Goal: Task Accomplishment & Management: Manage account settings

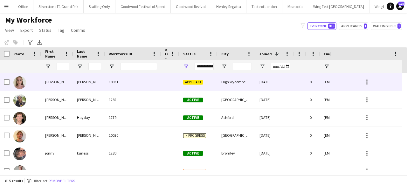
click at [127, 86] on div "10031" at bounding box center [133, 81] width 56 height 17
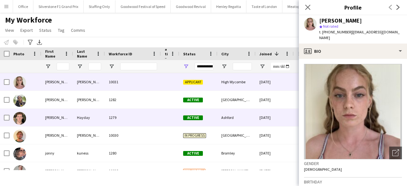
click at [46, 116] on div "Oliver" at bounding box center [57, 117] width 32 height 17
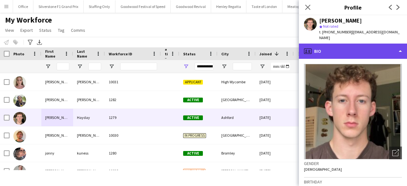
click at [321, 49] on div "profile Bio" at bounding box center [353, 51] width 108 height 15
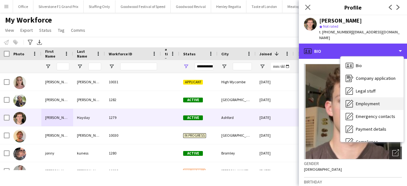
scroll to position [47, 0]
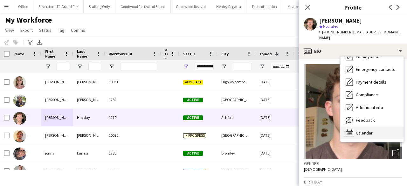
click at [369, 130] on span "Calendar" at bounding box center [364, 133] width 17 height 6
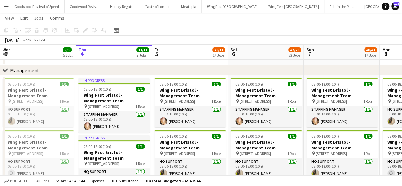
scroll to position [25, 0]
click at [6, 70] on icon at bounding box center [5, 69] width 5 height 3
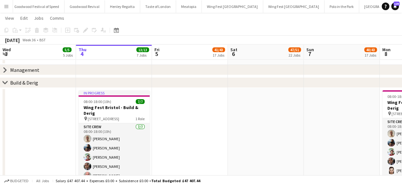
click at [5, 82] on icon "chevron-right" at bounding box center [5, 82] width 5 height 5
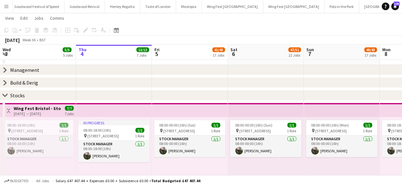
click at [5, 96] on icon at bounding box center [5, 95] width 5 height 3
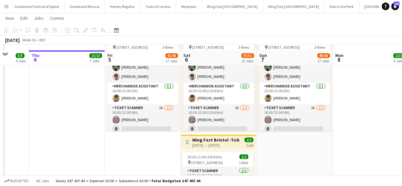
scroll to position [487, 0]
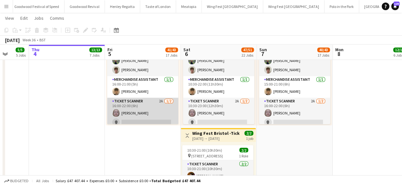
click at [135, 123] on app-card-role "Ticket Scanner 2A [DATE] 16:00-22:00 (6h) [PERSON_NAME] single-neutral-actions" at bounding box center [142, 113] width 71 height 31
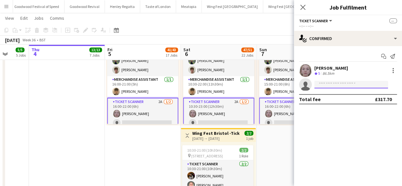
click at [324, 86] on input at bounding box center [352, 85] width 74 height 8
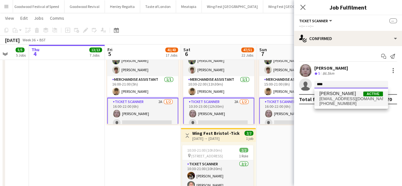
type input "****"
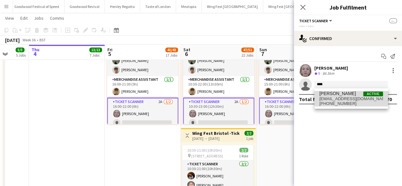
click at [333, 94] on span "[PERSON_NAME]" at bounding box center [338, 93] width 37 height 5
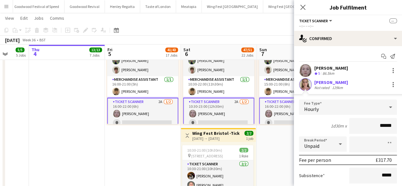
scroll to position [49, 0]
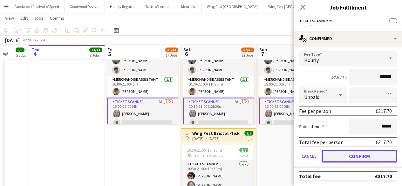
click at [339, 159] on button "Confirm" at bounding box center [359, 156] width 75 height 13
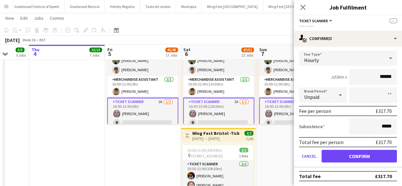
scroll to position [0, 0]
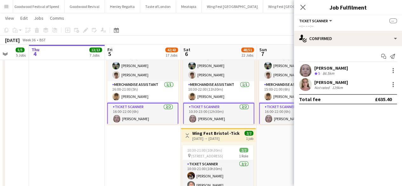
click at [284, 156] on app-date-cell "10:00-23:00 (13h) 2/2 pin The Pavillion 1, Bristol BS1 5JE, [GEOGRAPHIC_DATA] 2…" at bounding box center [295, 69] width 76 height 348
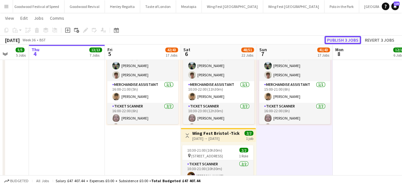
click at [349, 40] on button "Publish 3 jobs" at bounding box center [343, 40] width 37 height 8
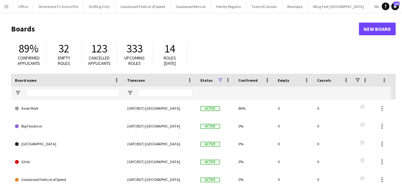
click at [3, 9] on button "Menu" at bounding box center [6, 6] width 13 height 13
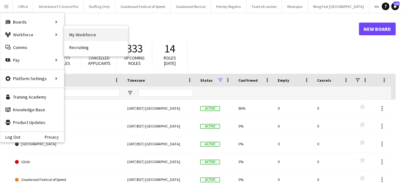
click at [78, 35] on link "My Workforce" at bounding box center [96, 34] width 64 height 13
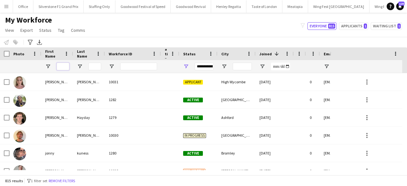
click at [65, 65] on input "First Name Filter Input" at bounding box center [63, 67] width 13 height 8
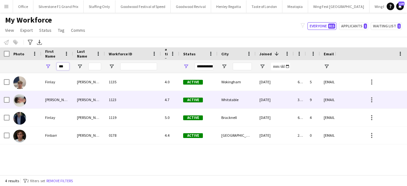
type input "***"
click at [90, 104] on div "Murphy" at bounding box center [89, 99] width 32 height 17
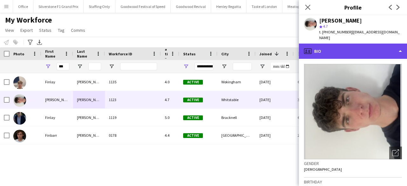
click at [356, 49] on div "profile Bio" at bounding box center [353, 51] width 108 height 15
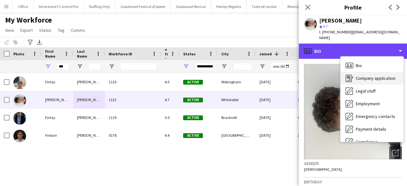
scroll to position [47, 0]
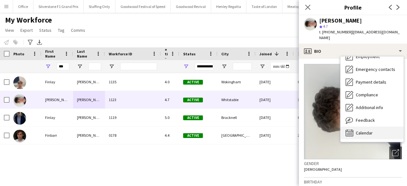
click at [376, 127] on div "Calendar Calendar" at bounding box center [372, 133] width 63 height 13
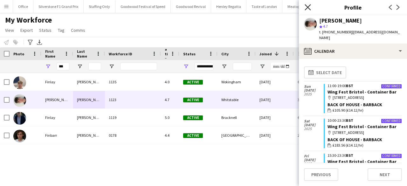
click at [309, 6] on icon at bounding box center [308, 7] width 6 height 6
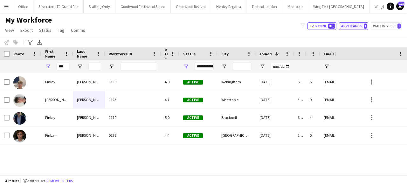
click at [346, 26] on button "Applicants 1" at bounding box center [353, 26] width 29 height 8
type input "**********"
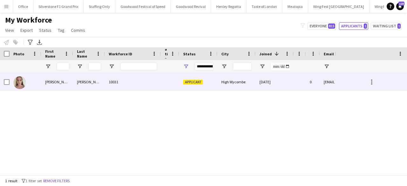
click at [228, 86] on div "High Wycombe" at bounding box center [237, 81] width 38 height 17
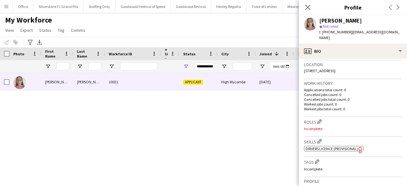
scroll to position [136, 0]
click at [320, 119] on app-icon "Edit crew company roles" at bounding box center [319, 121] width 4 height 4
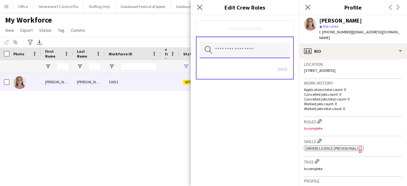
click at [249, 48] on input "text" at bounding box center [245, 50] width 90 height 16
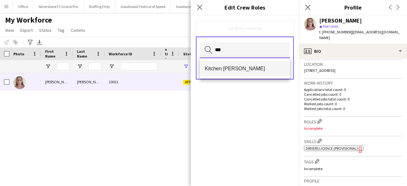
type input "***"
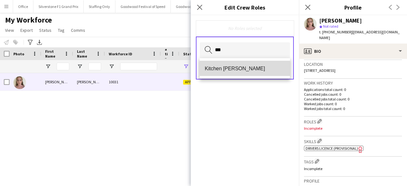
click at [229, 69] on span "Kitchen [PERSON_NAME]" at bounding box center [245, 69] width 80 height 6
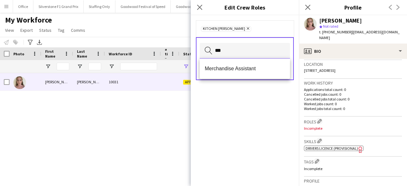
type input "***"
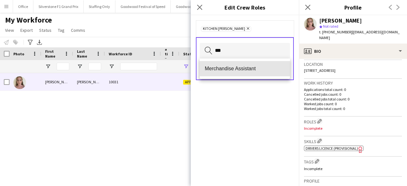
click at [229, 69] on span "Merchandise Assistant" at bounding box center [245, 69] width 80 height 6
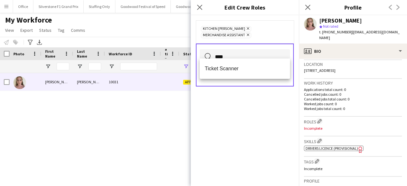
type input "****"
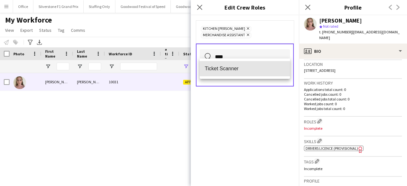
click at [229, 69] on span "Ticket Scanner" at bounding box center [245, 69] width 80 height 6
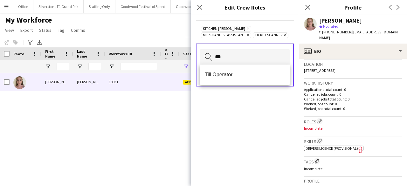
type input "***"
click at [229, 69] on mat-option "Till Operator" at bounding box center [245, 74] width 90 height 15
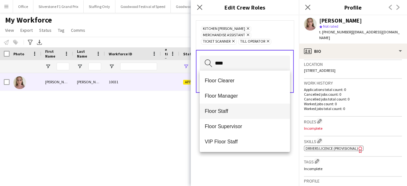
type input "****"
click at [230, 114] on span "Floor Staff" at bounding box center [245, 111] width 80 height 6
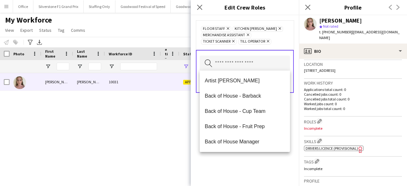
click at [251, 170] on div "Floor Staff Remove Kitchen Porter Remove Merchandise Assistant Remove Ticket Sc…" at bounding box center [245, 100] width 108 height 171
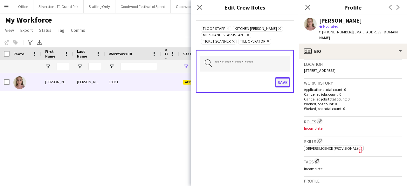
click at [281, 82] on button "Save" at bounding box center [282, 82] width 15 height 10
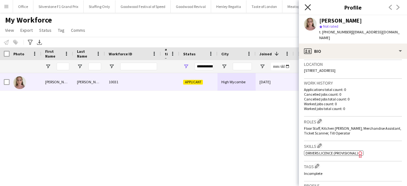
click at [309, 5] on icon "Close pop-in" at bounding box center [308, 7] width 6 height 6
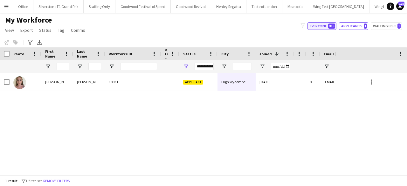
click at [329, 29] on button "Everyone 815" at bounding box center [322, 26] width 29 height 8
type input "**********"
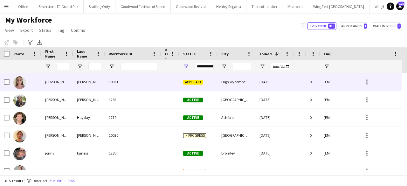
click at [290, 89] on div "03-09-2025" at bounding box center [275, 81] width 38 height 17
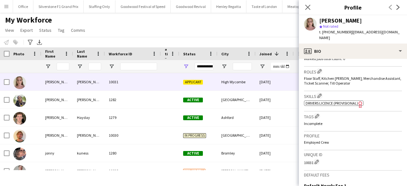
scroll to position [193, 0]
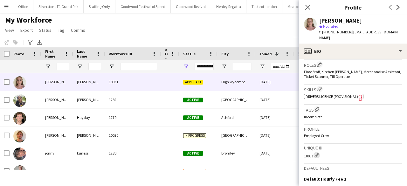
click at [318, 153] on app-icon "Edit crew unique ID" at bounding box center [317, 155] width 4 height 4
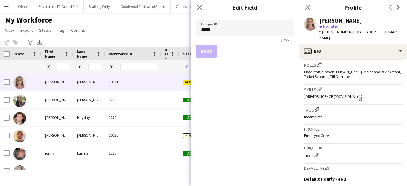
click at [204, 29] on input "*****" at bounding box center [245, 28] width 98 height 16
type input "*"
type input "****"
click at [204, 54] on button "Save" at bounding box center [206, 51] width 21 height 13
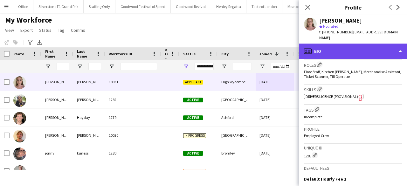
click at [335, 45] on div "profile Bio" at bounding box center [353, 51] width 108 height 15
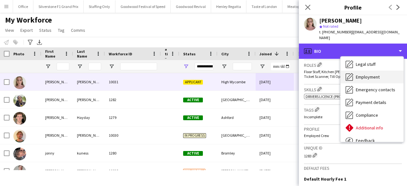
scroll to position [36, 0]
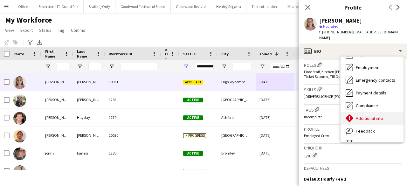
click at [360, 115] on span "Additional info" at bounding box center [369, 118] width 27 height 6
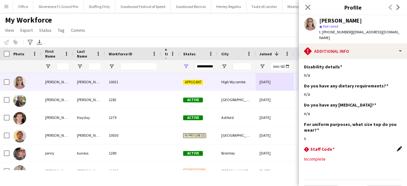
click at [397, 146] on app-icon "Edit this field" at bounding box center [399, 148] width 5 height 5
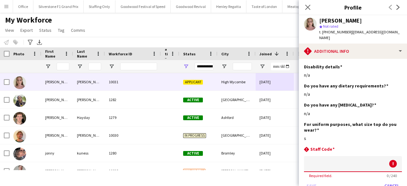
click at [357, 164] on input at bounding box center [353, 164] width 98 height 16
paste input "****"
type input "****"
click at [310, 181] on button "Save" at bounding box center [311, 186] width 15 height 10
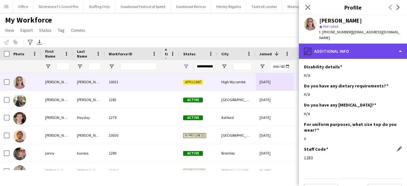
click at [337, 44] on div "pencil4 Additional info" at bounding box center [353, 51] width 108 height 15
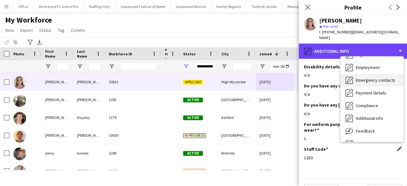
scroll to position [0, 0]
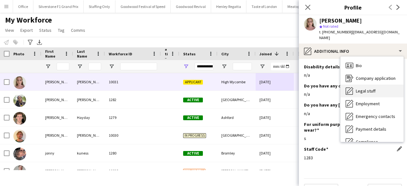
click at [363, 88] on span "Legal stuff" at bounding box center [366, 91] width 20 height 6
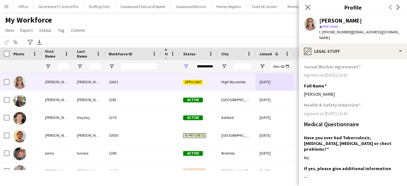
click at [363, 91] on div "Isabella Morley" at bounding box center [353, 94] width 98 height 6
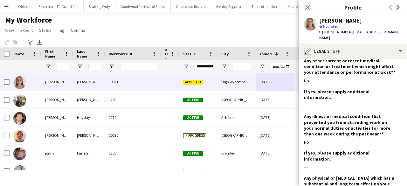
scroll to position [861, 0]
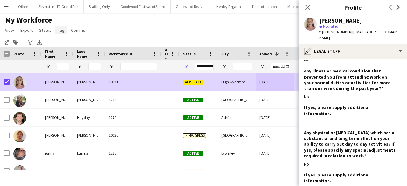
click at [62, 33] on link "Tag" at bounding box center [61, 30] width 12 height 8
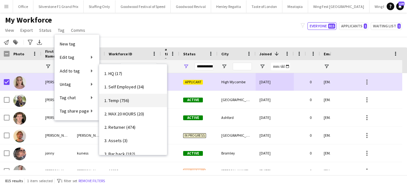
click at [126, 100] on span "1. Temp (756)" at bounding box center [116, 101] width 25 height 6
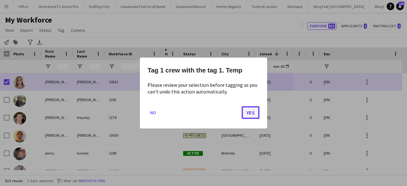
click at [251, 109] on button "Yes" at bounding box center [251, 112] width 18 height 13
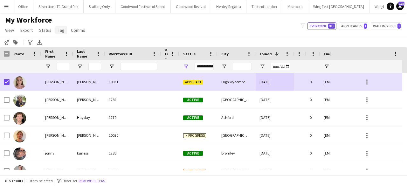
click at [59, 28] on span "Tag" at bounding box center [61, 30] width 7 height 6
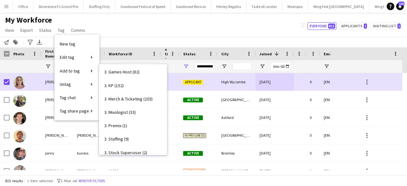
scroll to position [271, 0]
click at [129, 84] on link "3. KP (152)" at bounding box center [133, 84] width 68 height 13
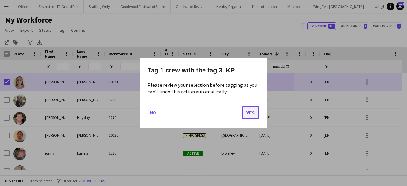
click at [247, 112] on button "Yes" at bounding box center [251, 112] width 18 height 13
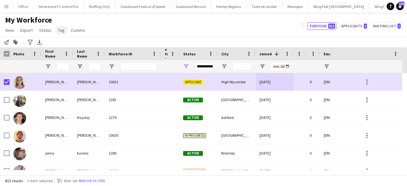
click at [59, 30] on span "Tag" at bounding box center [61, 30] width 7 height 6
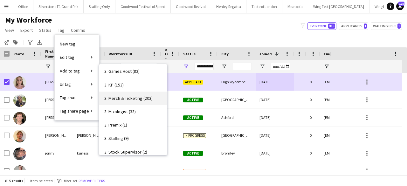
click at [132, 100] on span "3. Merch & Ticketing (203)" at bounding box center [128, 98] width 48 height 6
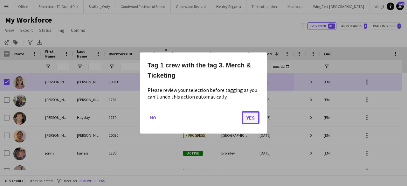
click at [254, 119] on button "Yes" at bounding box center [251, 117] width 18 height 13
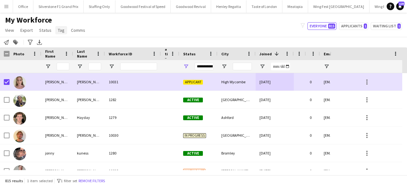
click at [60, 30] on span "Tag" at bounding box center [61, 30] width 7 height 6
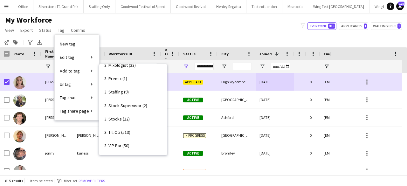
scroll to position [317, 0]
click at [126, 132] on span "3. Till Op (513)" at bounding box center [117, 132] width 26 height 6
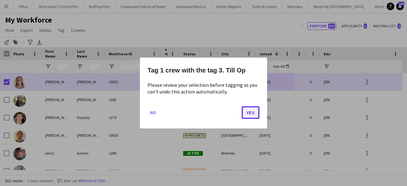
click at [247, 111] on button "Yes" at bounding box center [251, 112] width 18 height 13
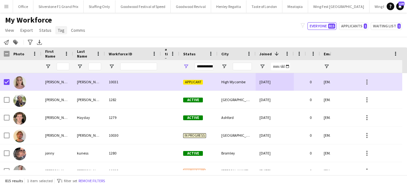
click at [64, 30] on link "Tag" at bounding box center [61, 30] width 12 height 8
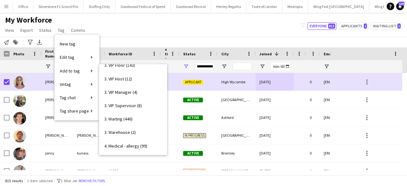
scroll to position [412, 0]
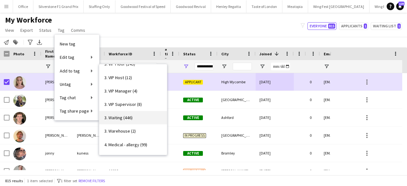
click at [132, 114] on link "3. Waiting (446)" at bounding box center [133, 117] width 68 height 13
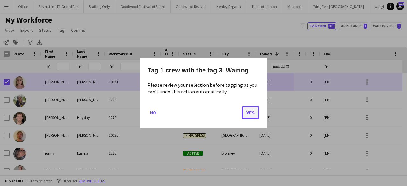
click at [253, 110] on button "Yes" at bounding box center [251, 112] width 18 height 13
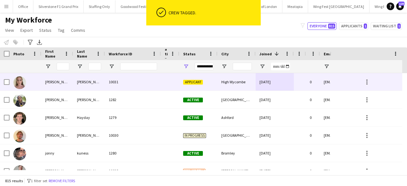
click at [254, 89] on div "High Wycombe" at bounding box center [237, 81] width 38 height 17
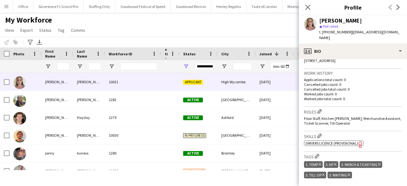
scroll to position [147, 0]
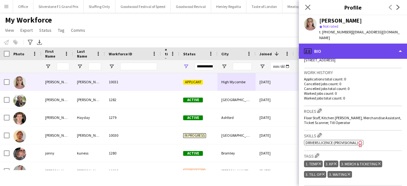
click at [359, 44] on div "profile Bio" at bounding box center [353, 51] width 108 height 15
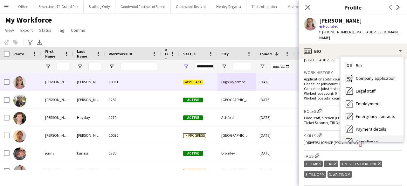
click at [376, 136] on div "Compliance Compliance" at bounding box center [372, 142] width 63 height 13
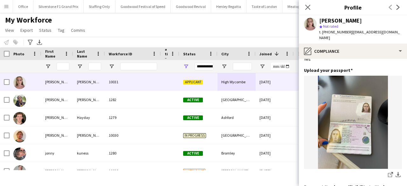
scroll to position [46, 0]
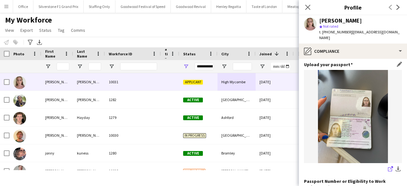
click at [388, 167] on icon at bounding box center [390, 169] width 4 height 4
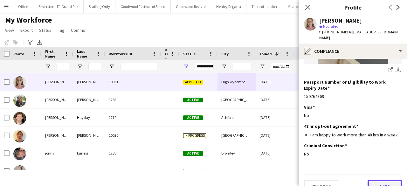
click at [381, 180] on button "Next" at bounding box center [385, 186] width 34 height 13
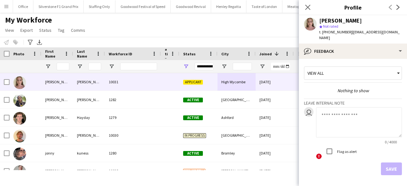
click at [343, 117] on textarea at bounding box center [359, 122] width 86 height 30
type textarea "**********"
click at [387, 163] on button "Save" at bounding box center [391, 169] width 21 height 13
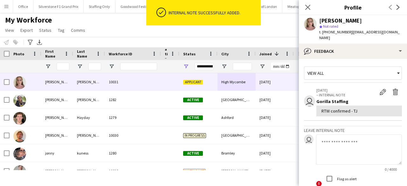
click at [368, 149] on textarea at bounding box center [359, 150] width 86 height 30
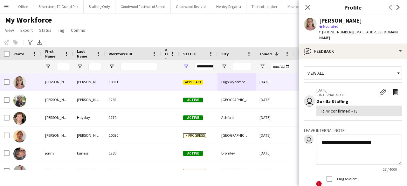
paste textarea "**********"
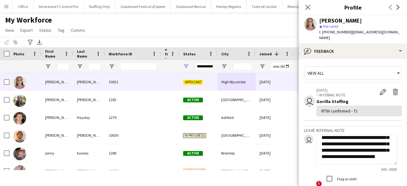
scroll to position [46, 0]
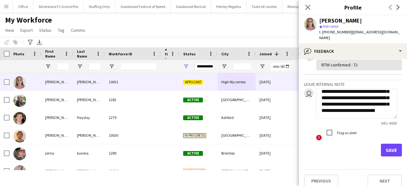
type textarea "**********"
click at [384, 144] on button "Save" at bounding box center [391, 150] width 21 height 13
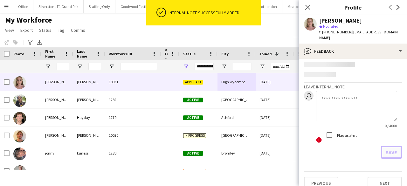
scroll to position [170, 0]
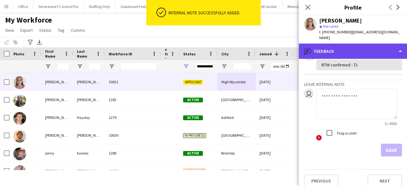
click at [347, 48] on div "bubble-pencil Feedback" at bounding box center [353, 51] width 108 height 15
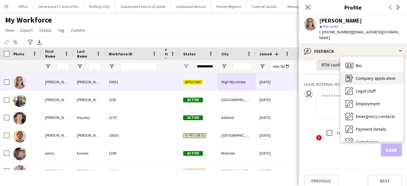
click at [367, 75] on span "Company application" at bounding box center [376, 78] width 40 height 6
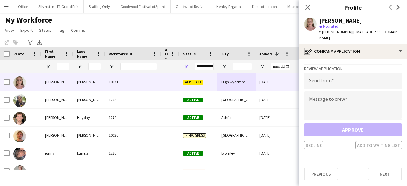
click at [326, 22] on div "[PERSON_NAME]" at bounding box center [340, 21] width 43 height 6
copy div "Isabella"
click at [348, 21] on div "[PERSON_NAME]" at bounding box center [340, 21] width 43 height 6
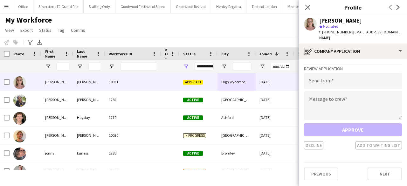
copy div "Morley"
click at [315, 168] on button "Previous" at bounding box center [321, 174] width 34 height 13
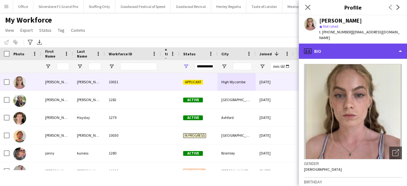
click at [338, 46] on div "profile Bio" at bounding box center [353, 51] width 108 height 15
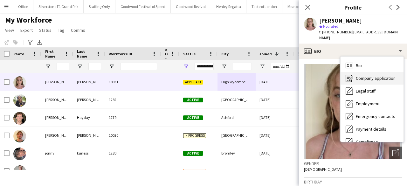
click at [364, 76] on div "Company application Company application" at bounding box center [372, 78] width 63 height 13
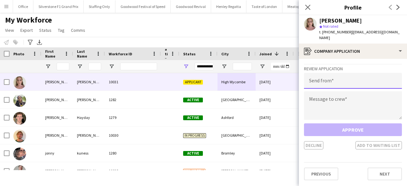
click at [358, 76] on input "email" at bounding box center [353, 81] width 98 height 16
paste input "**********"
type input "**********"
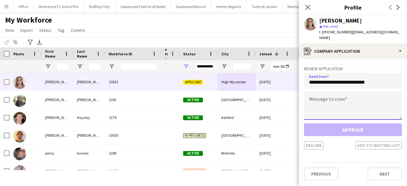
click at [339, 104] on textarea at bounding box center [353, 105] width 98 height 29
paste textarea "**********"
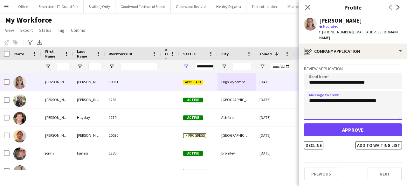
type textarea "**********"
drag, startPoint x: 402, startPoint y: 32, endPoint x: 350, endPoint y: 34, distance: 52.5
click at [350, 34] on div "Isabella Morley star Not rated t. +447909907866 | isabellamorley1039@gmail.com" at bounding box center [353, 29] width 108 height 28
copy span "[EMAIL_ADDRESS][DOMAIN_NAME]"
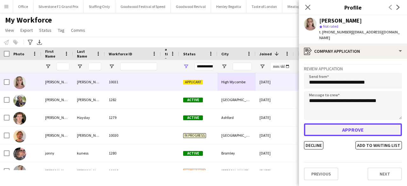
click at [348, 127] on button "Approve" at bounding box center [353, 129] width 98 height 13
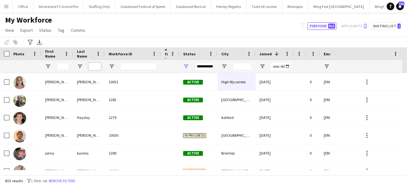
click at [93, 66] on input "Last Name Filter Input" at bounding box center [94, 67] width 13 height 8
type input "*"
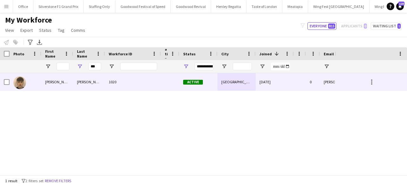
click at [93, 81] on div "Keville" at bounding box center [89, 81] width 32 height 17
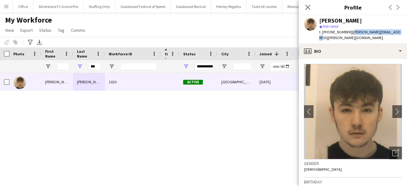
drag, startPoint x: 391, startPoint y: 31, endPoint x: 350, endPoint y: 35, distance: 41.6
click at [350, 35] on div "Jacob Keville star Not rated t. +447311433714 | jacob.keville@live.co.uk" at bounding box center [353, 29] width 108 height 28
copy span "jacob.keville@live.co.uk"
click at [94, 66] on input "***" at bounding box center [94, 67] width 13 height 8
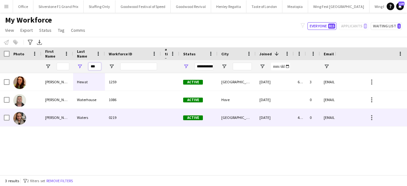
type input "***"
click at [91, 112] on div "Waters" at bounding box center [89, 117] width 32 height 17
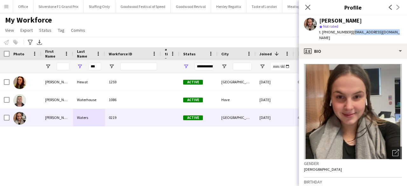
drag, startPoint x: 395, startPoint y: 33, endPoint x: 349, endPoint y: 36, distance: 45.6
click at [349, 36] on div "Laura Waters star Not rated t. +447951036633 | waterslaura6@gmail.com" at bounding box center [353, 29] width 108 height 28
copy span "waterslaura6@gmail.com"
